Goal: Contribute content: Contribute content

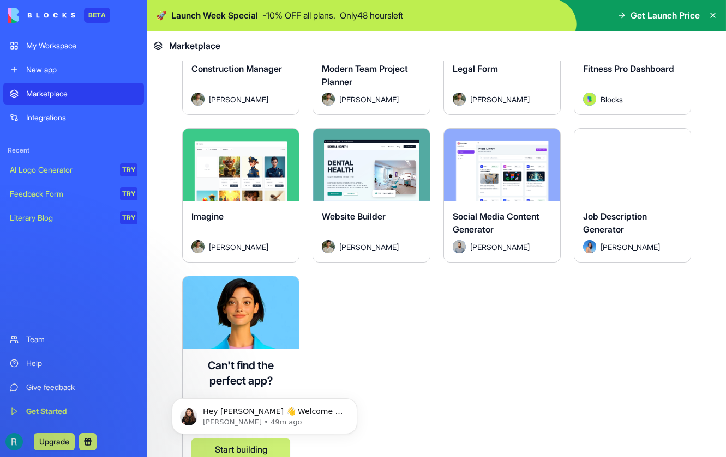
scroll to position [773, 0]
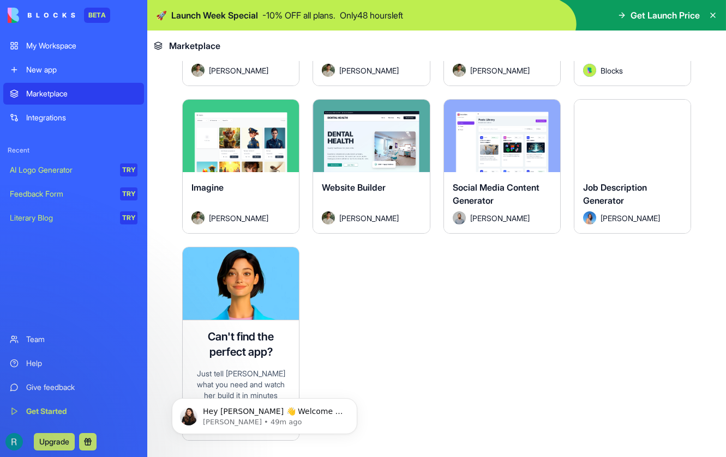
click at [50, 221] on div "Literary Blog" at bounding box center [61, 218] width 102 height 11
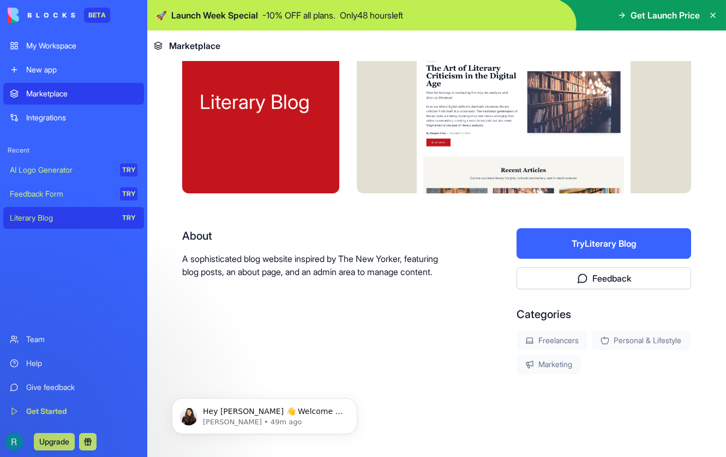
scroll to position [55, 0]
click at [43, 122] on div "Integrations" at bounding box center [81, 117] width 111 height 11
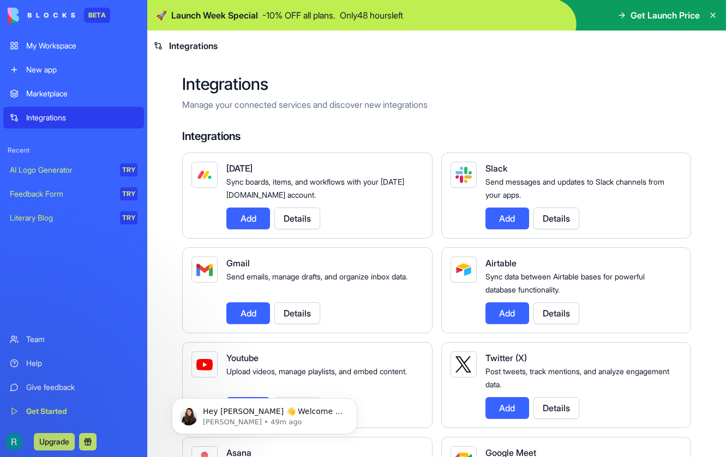
click at [679, 17] on span "Get Launch Price" at bounding box center [664, 15] width 69 height 13
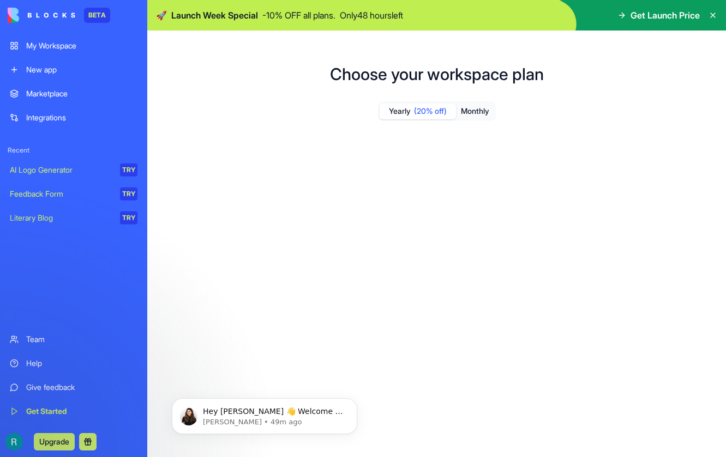
click at [618, 14] on icon at bounding box center [621, 15] width 9 height 9
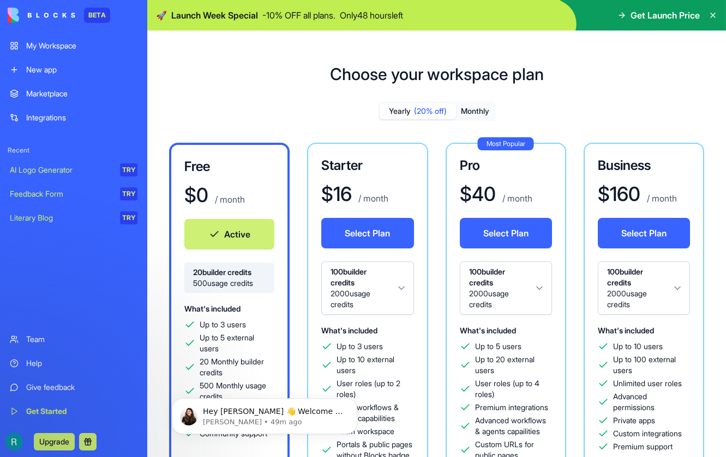
click at [38, 68] on div "New app" at bounding box center [81, 69] width 111 height 11
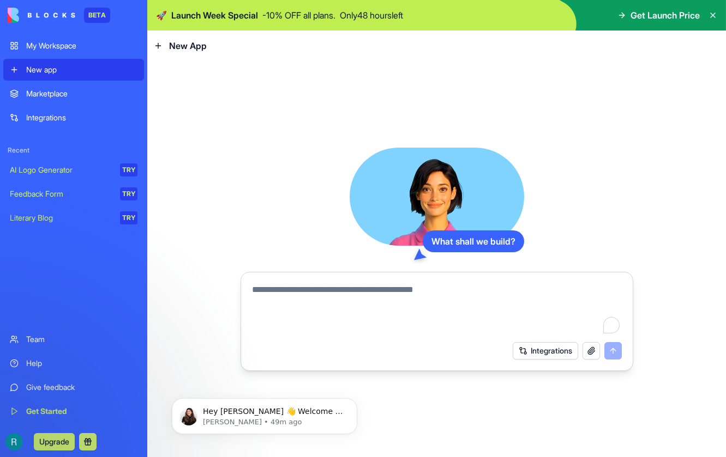
click at [292, 292] on textarea "To enrich screen reader interactions, please activate Accessibility in Grammarl…" at bounding box center [437, 309] width 370 height 52
click at [185, 45] on span "New App" at bounding box center [188, 45] width 38 height 13
click at [161, 45] on icon at bounding box center [158, 45] width 9 height 9
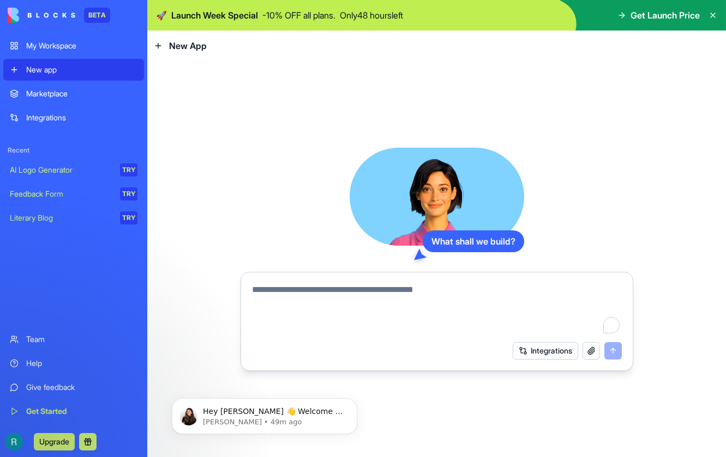
click at [156, 46] on icon at bounding box center [157, 46] width 5 height 0
